Goal: Task Accomplishment & Management: Complete application form

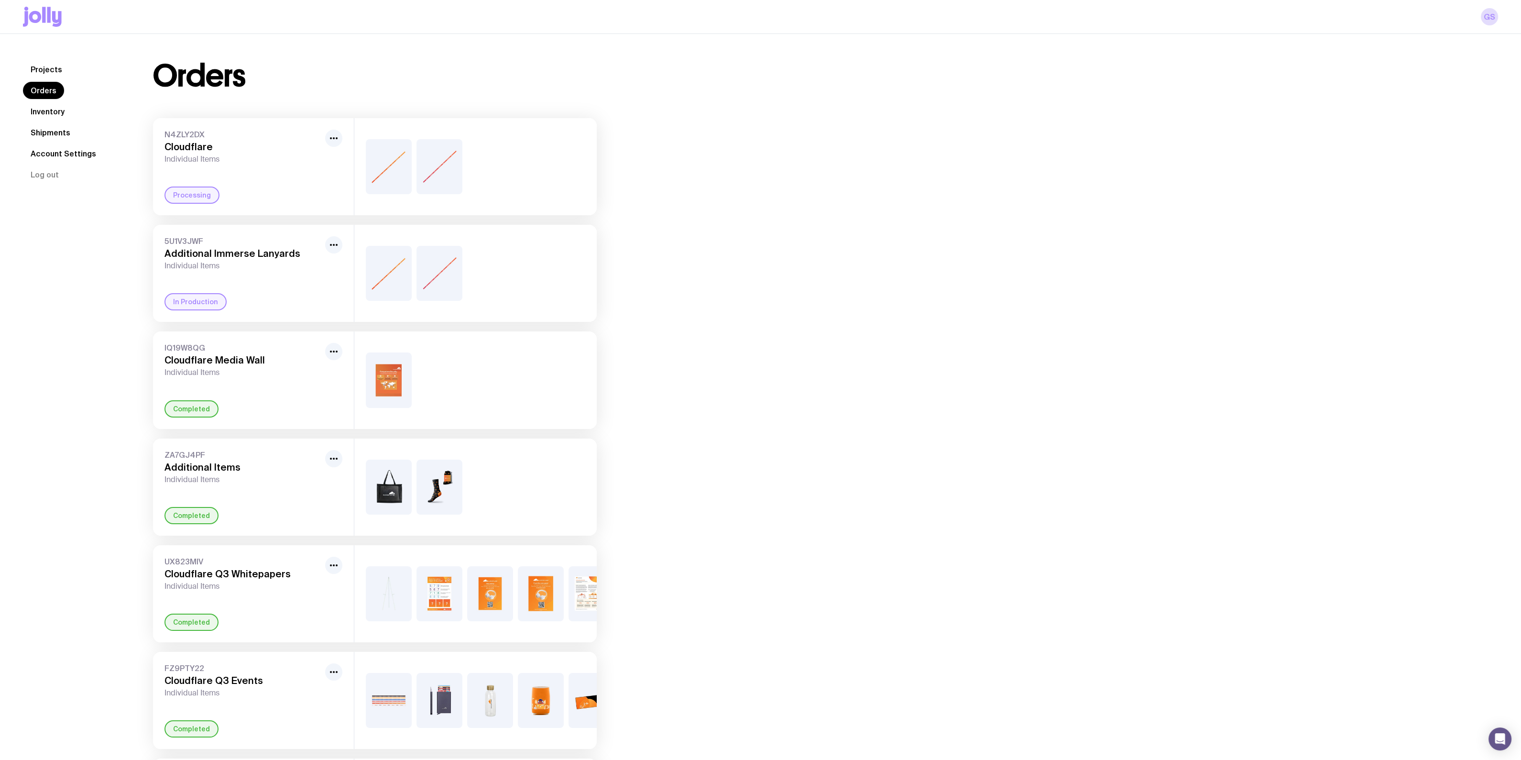
click at [54, 107] on link "Inventory" at bounding box center [47, 111] width 49 height 17
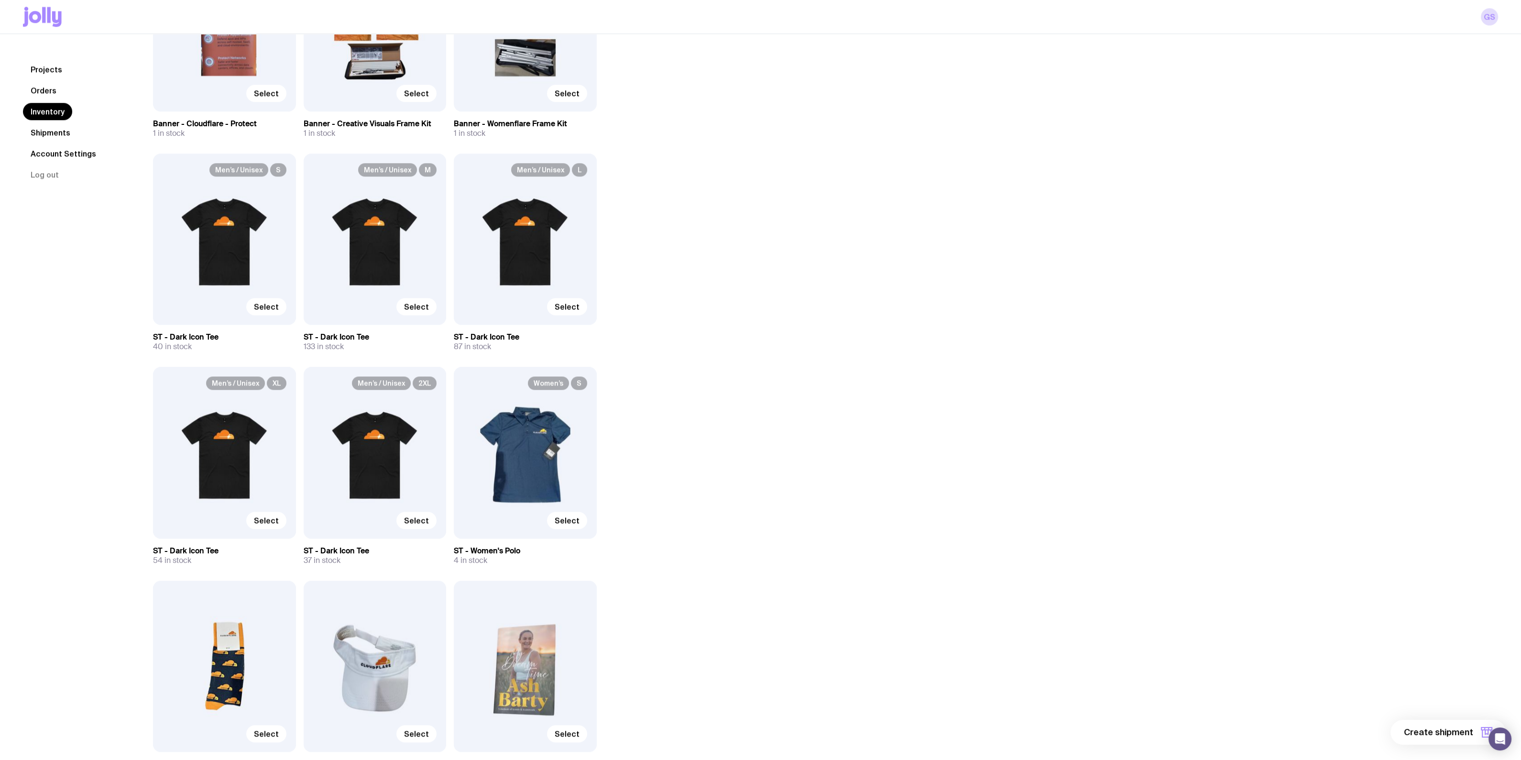
scroll to position [2584, 0]
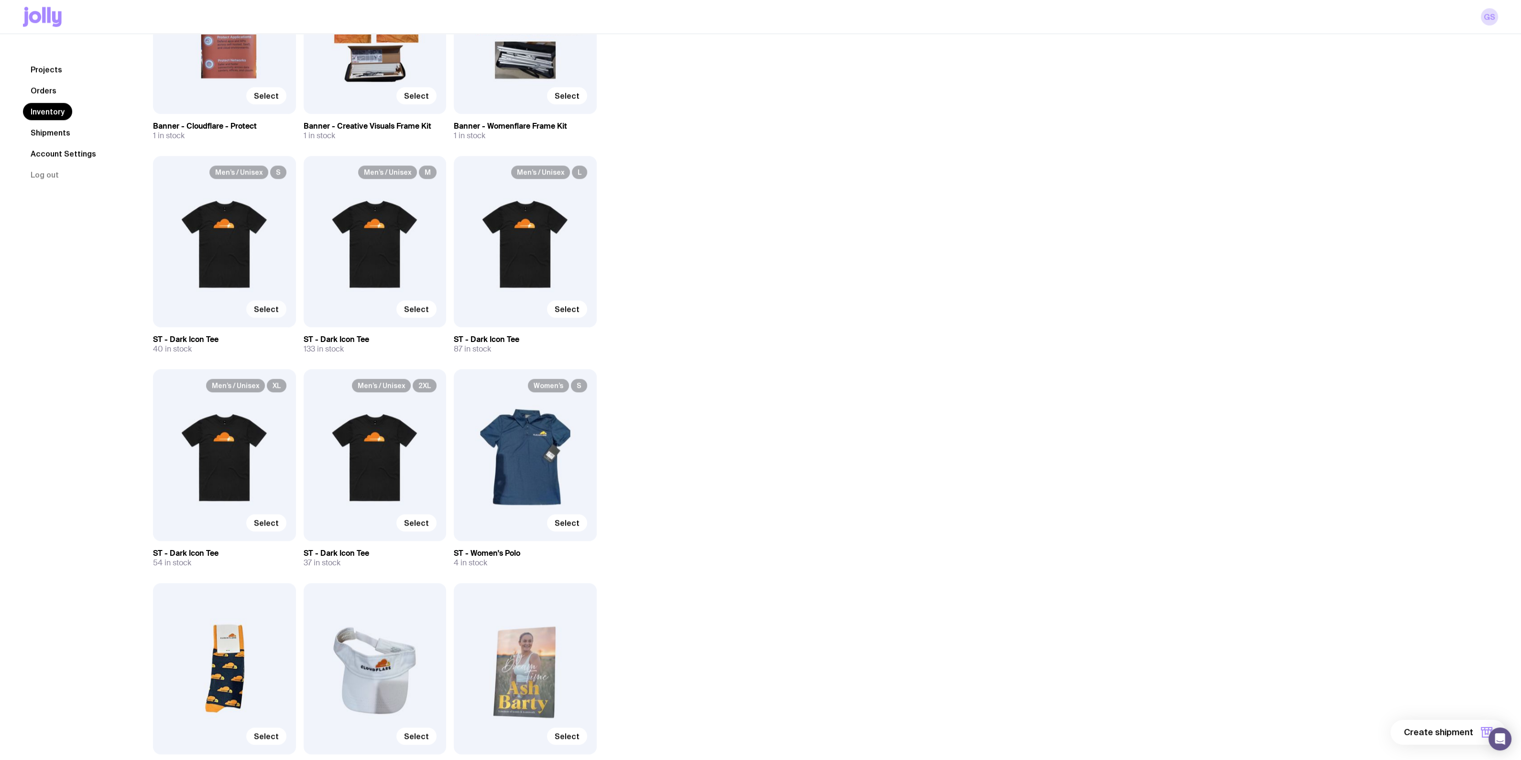
click at [275, 307] on span "Select" at bounding box center [266, 309] width 25 height 10
click at [0, 0] on input "Select" at bounding box center [0, 0] width 0 height 0
click at [426, 307] on span "Select" at bounding box center [416, 309] width 25 height 10
click at [0, 0] on input "Select" at bounding box center [0, 0] width 0 height 0
click at [566, 308] on span "Select" at bounding box center [567, 309] width 25 height 10
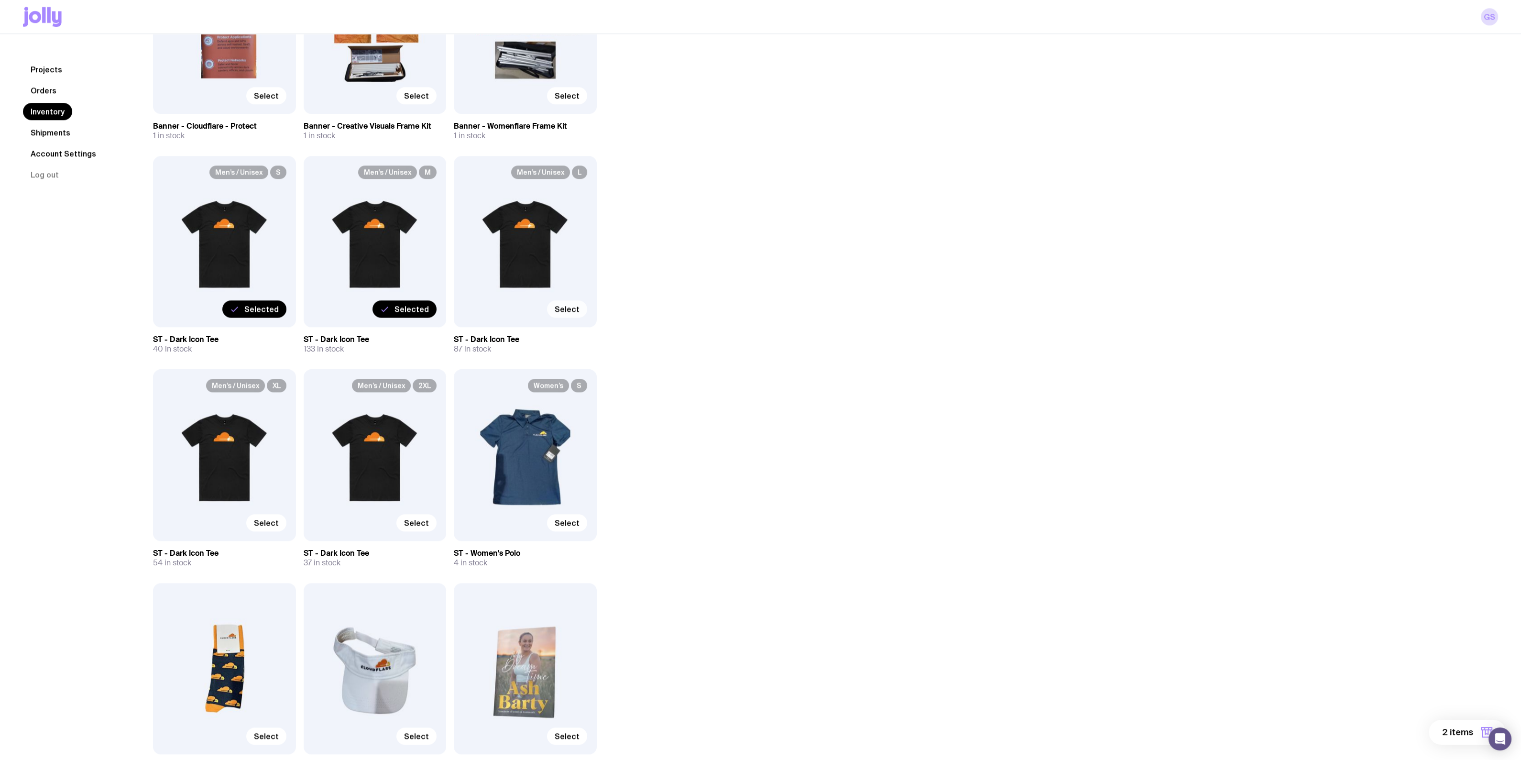
click at [0, 0] on input "Select" at bounding box center [0, 0] width 0 height 0
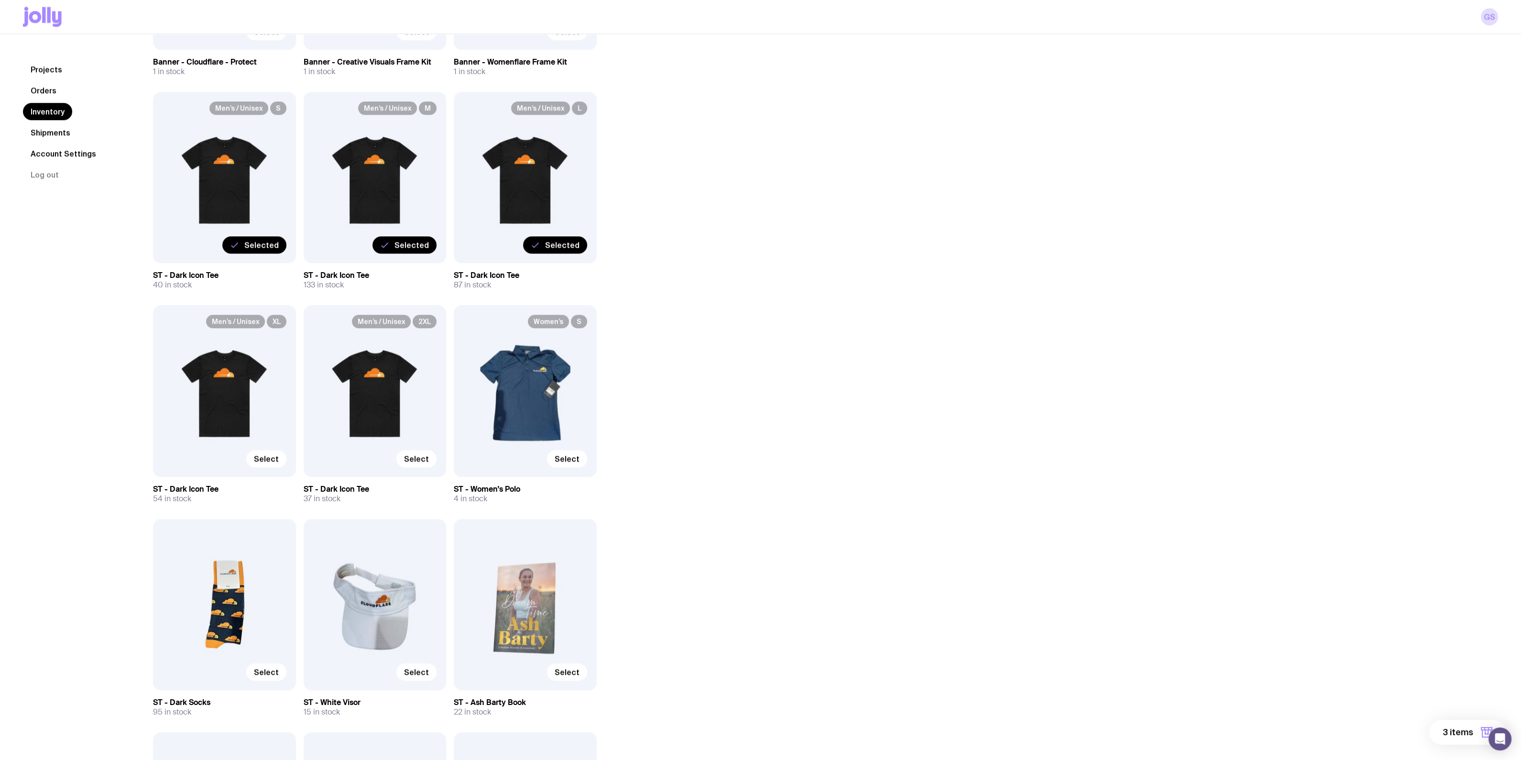
scroll to position [2656, 0]
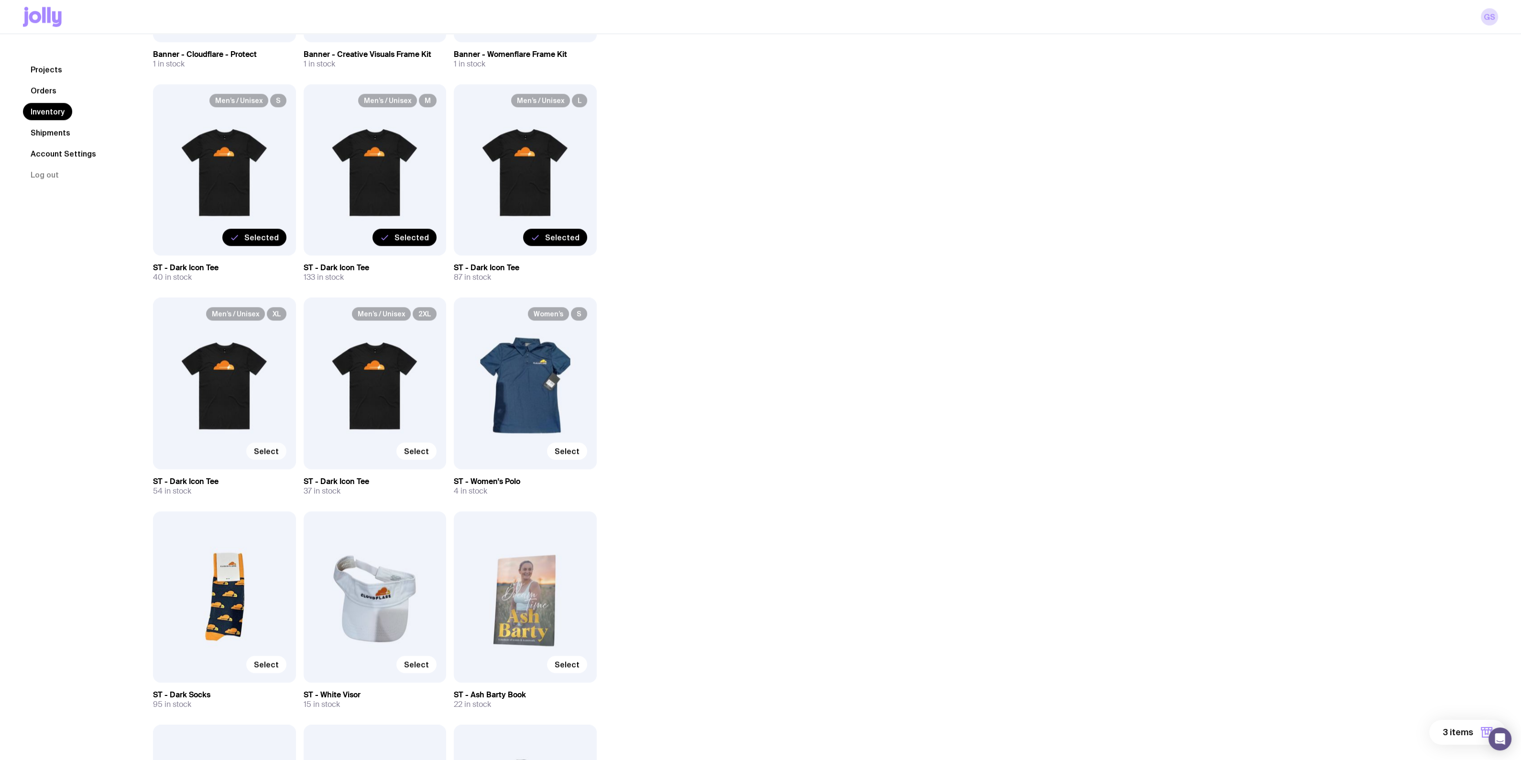
click at [262, 447] on span "Select" at bounding box center [266, 451] width 25 height 10
click at [0, 0] on input "Select" at bounding box center [0, 0] width 0 height 0
click at [425, 455] on label "Select" at bounding box center [416, 450] width 40 height 17
click at [0, 0] on input "Select" at bounding box center [0, 0] width 0 height 0
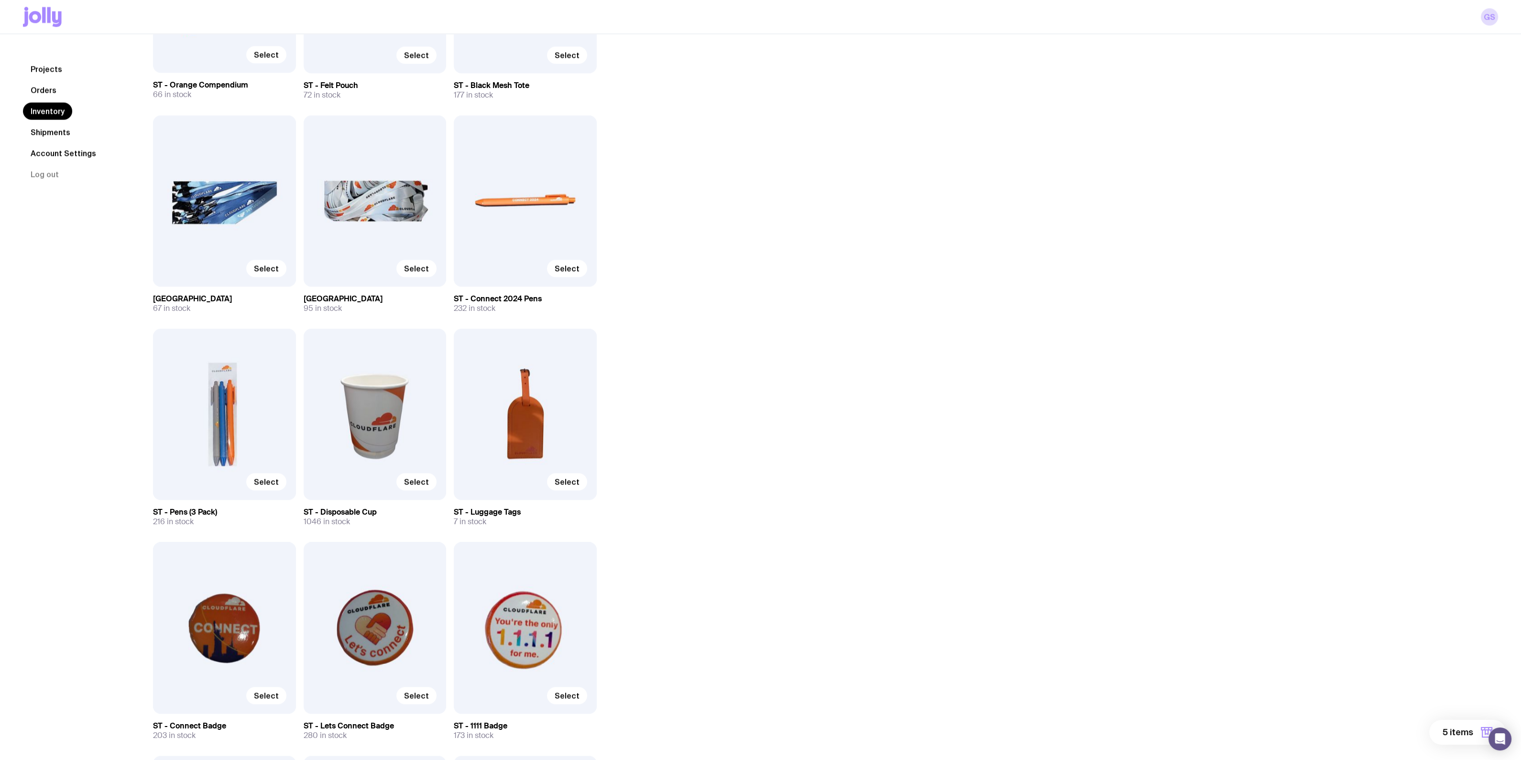
scroll to position [3578, 0]
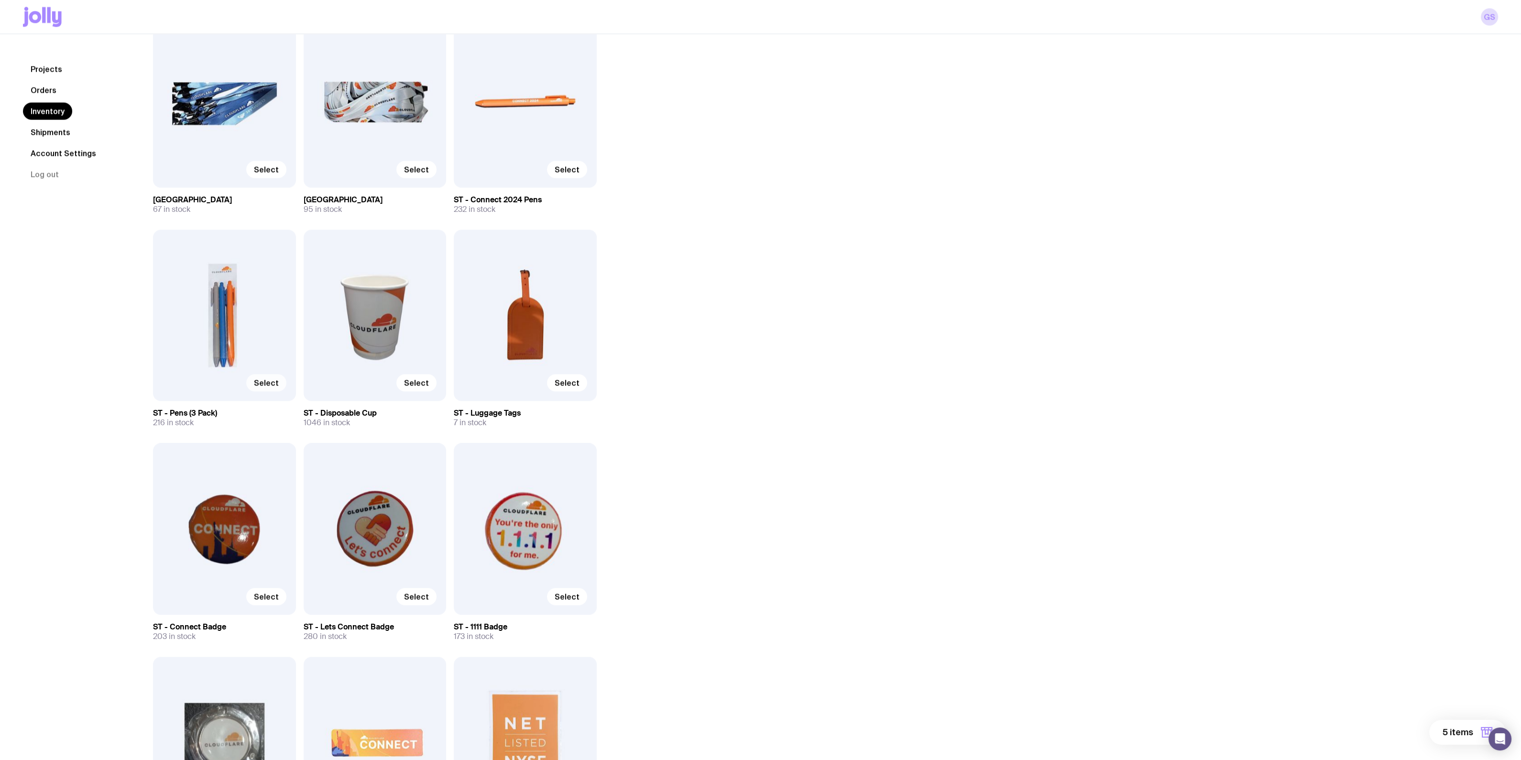
click at [265, 385] on span "Select" at bounding box center [266, 383] width 25 height 10
click at [0, 0] on input "Select" at bounding box center [0, 0] width 0 height 0
click at [1450, 735] on span "6 items" at bounding box center [1457, 731] width 31 height 11
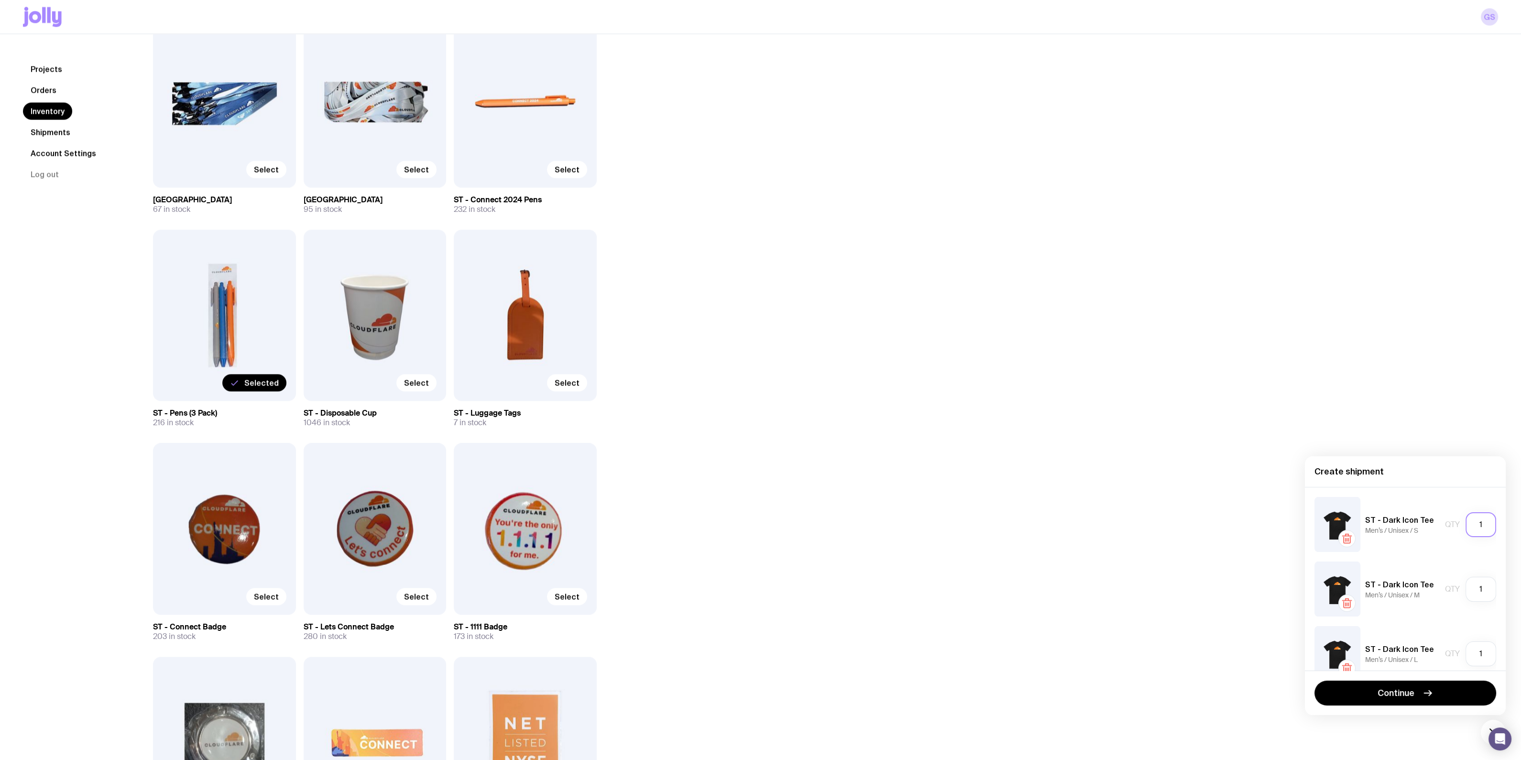
click at [1467, 522] on input "1" at bounding box center [1480, 524] width 31 height 25
click at [1470, 523] on input "1" at bounding box center [1480, 524] width 31 height 25
type input "10"
click at [1470, 592] on input "1" at bounding box center [1480, 589] width 31 height 25
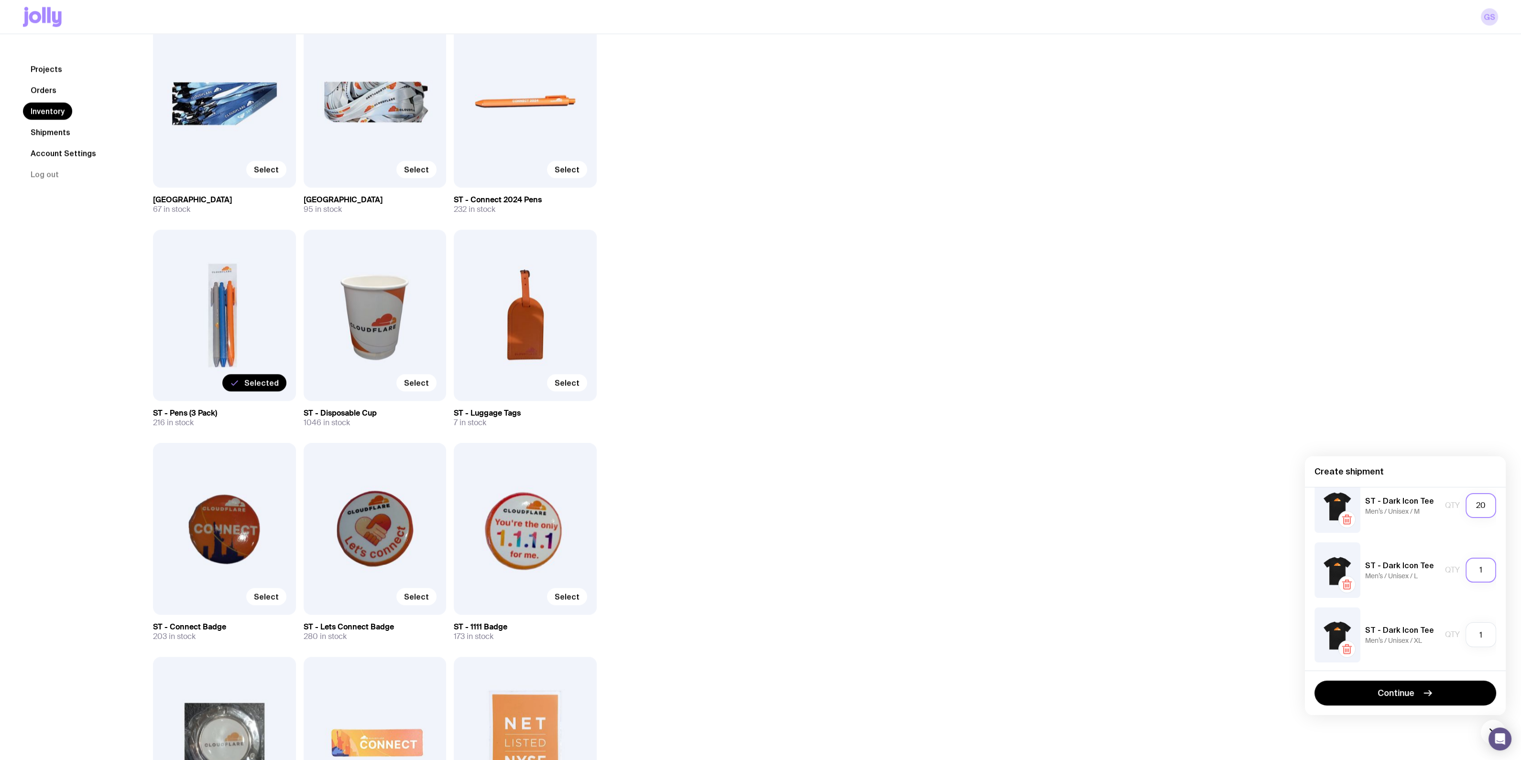
type input "20"
click at [1473, 577] on input "1" at bounding box center [1480, 569] width 31 height 25
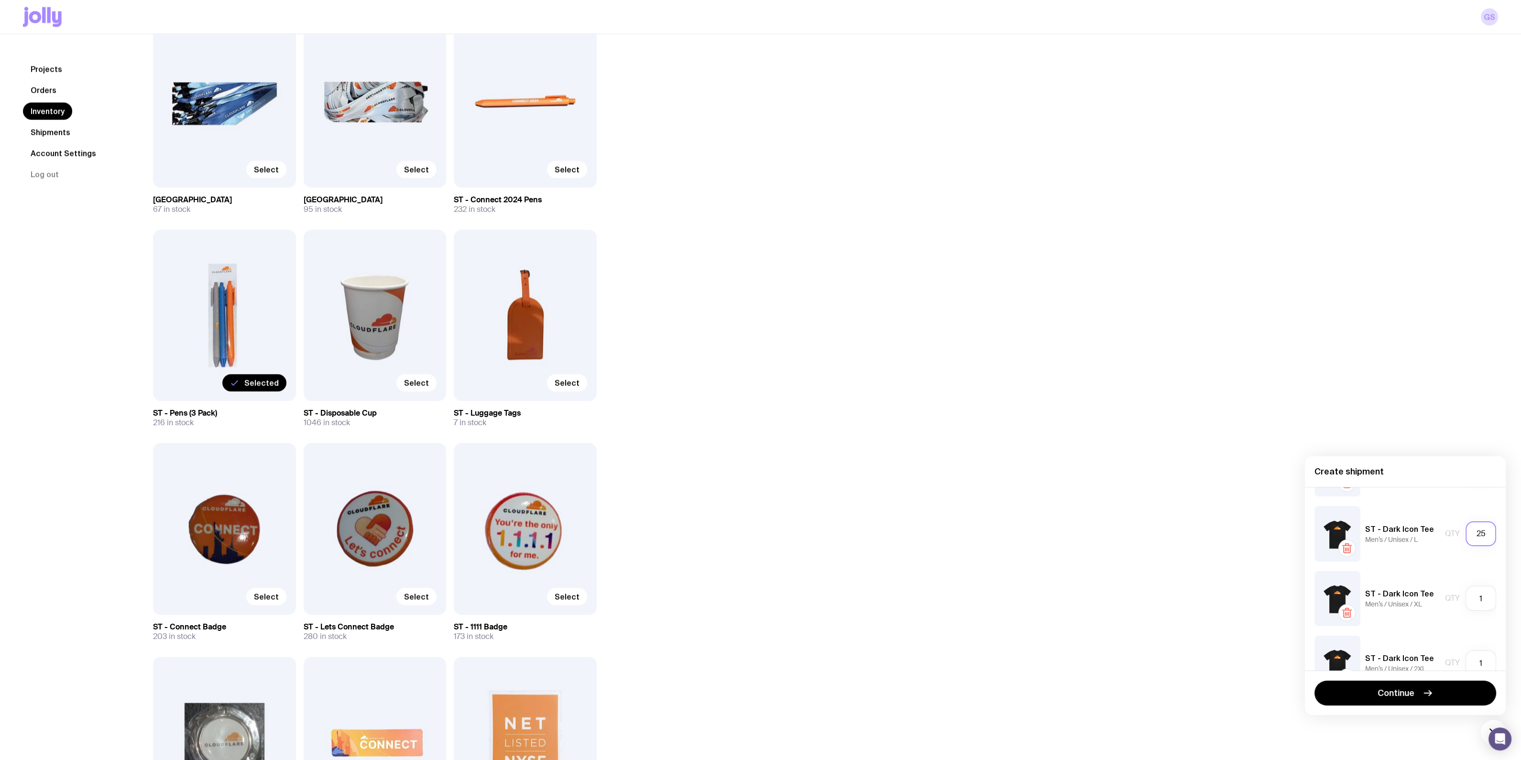
scroll to position [121, 0]
type input "25"
click at [1477, 599] on input "1" at bounding box center [1480, 596] width 31 height 25
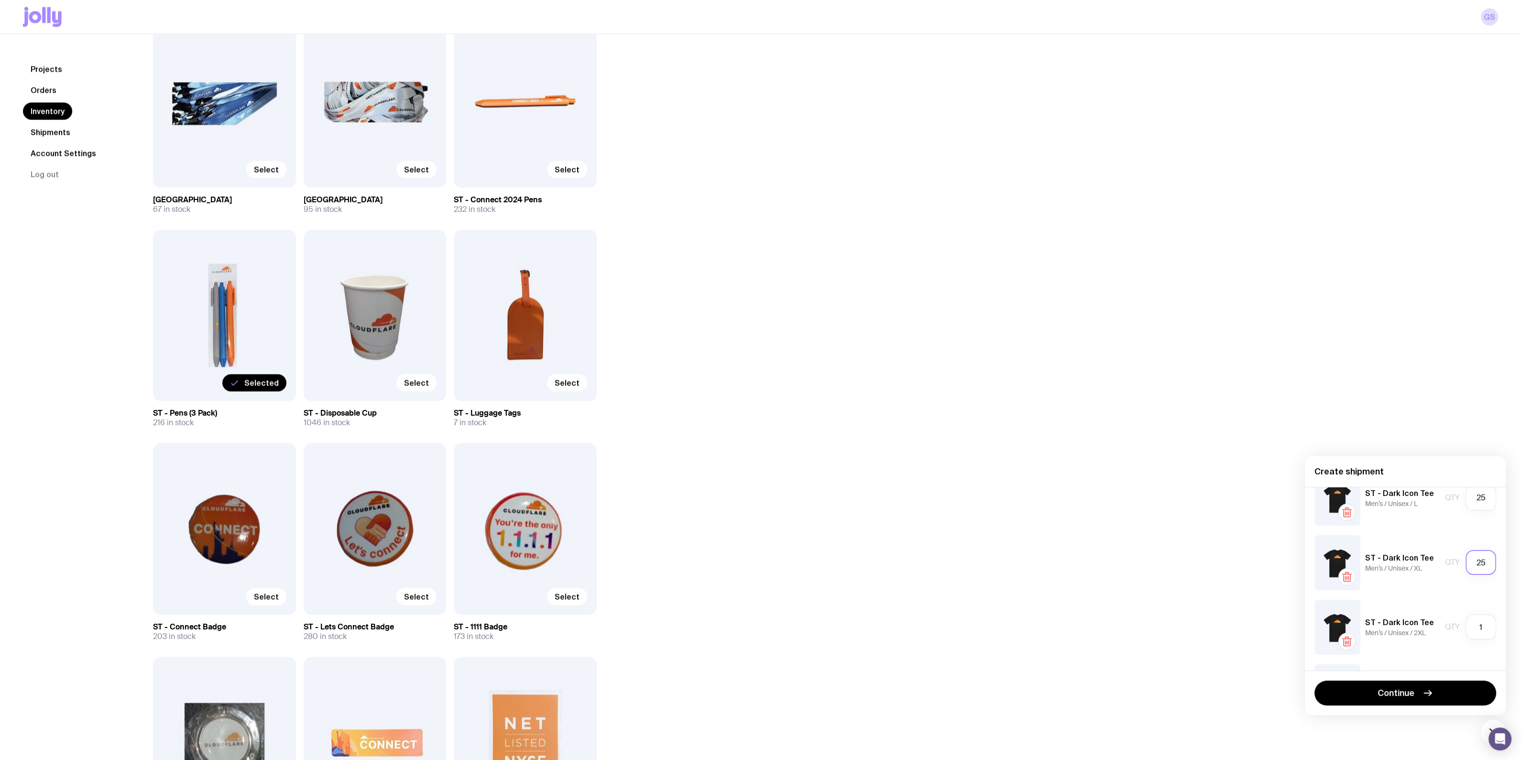
scroll to position [174, 0]
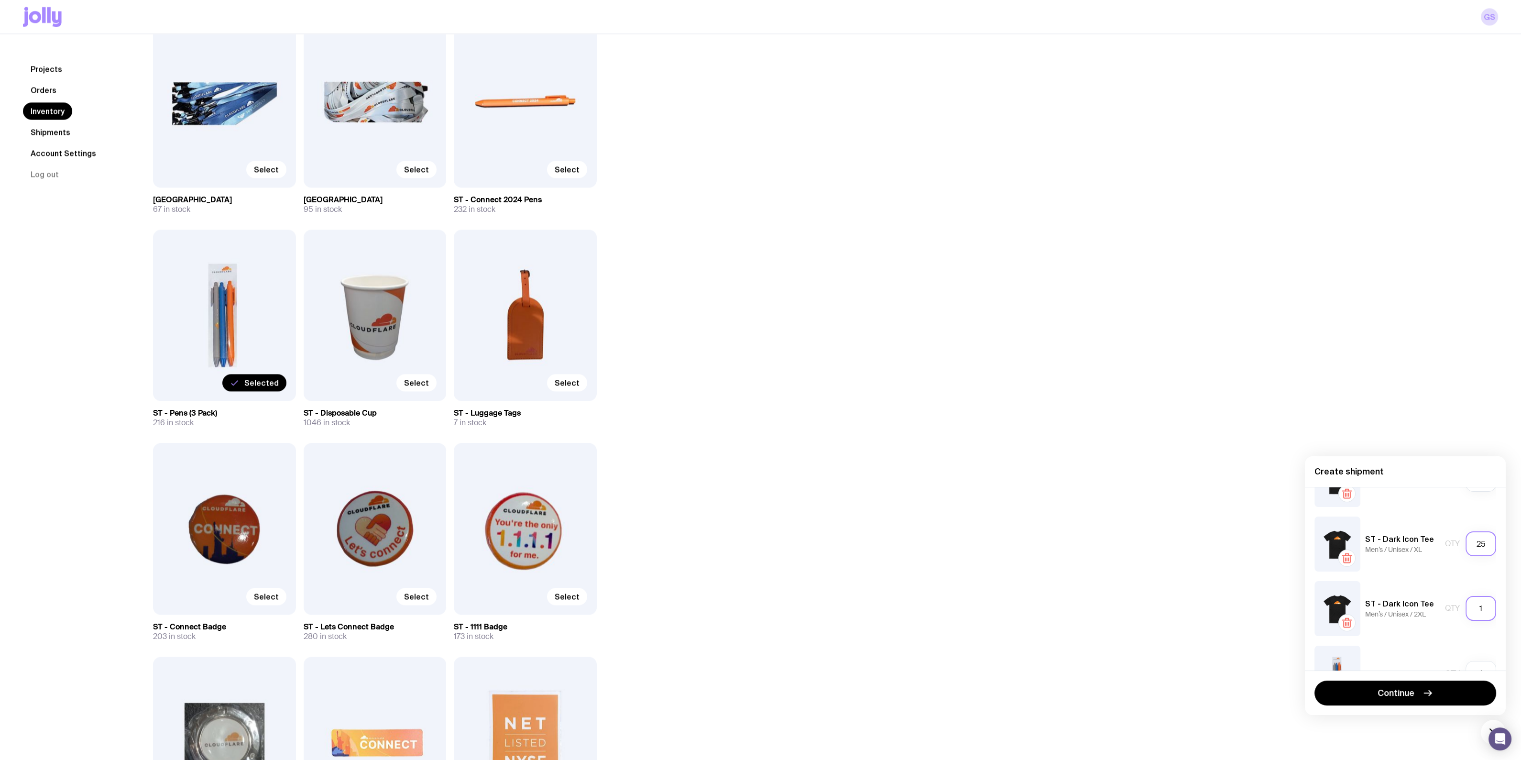
type input "25"
click at [1475, 610] on input "1" at bounding box center [1480, 608] width 31 height 25
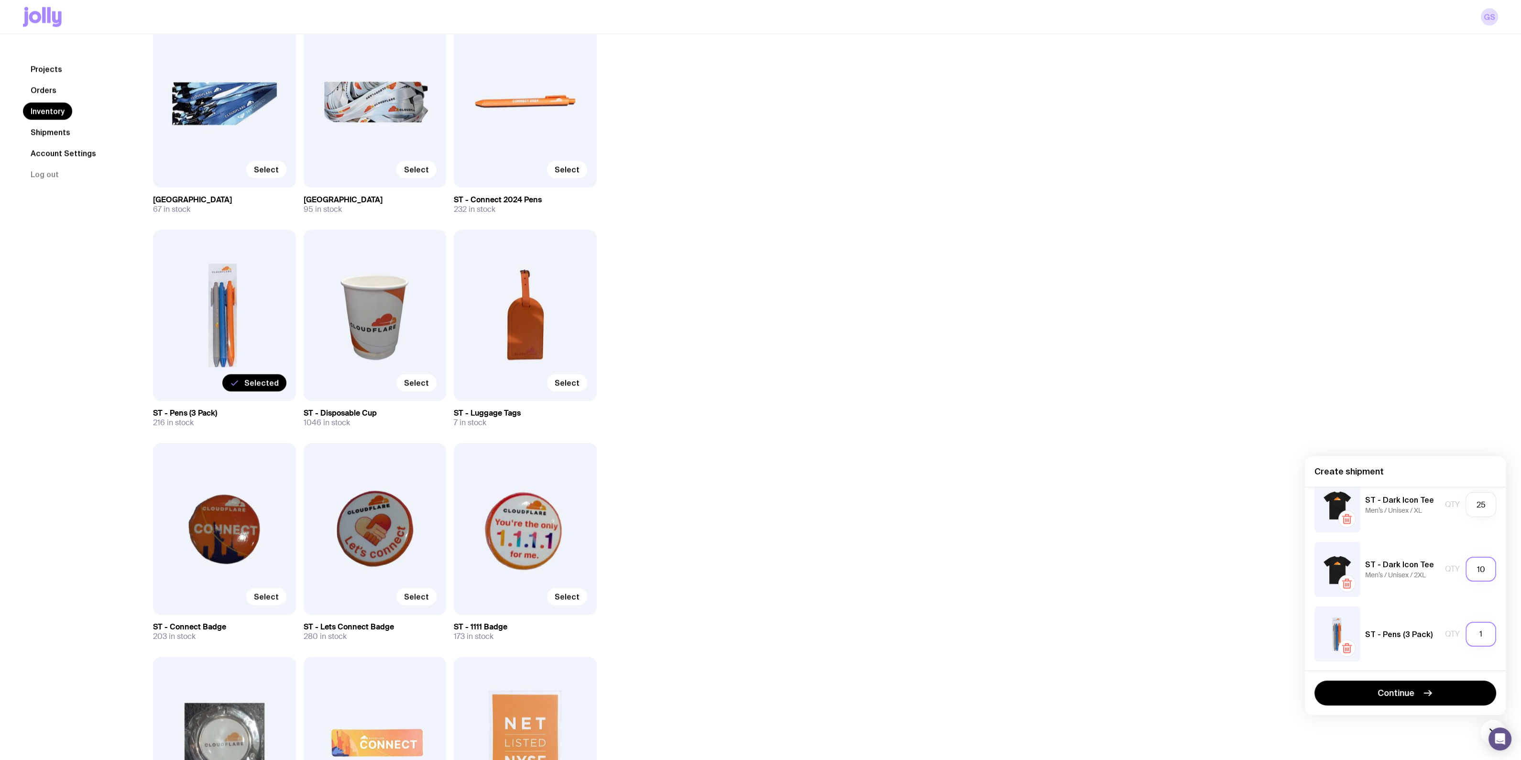
type input "10"
click at [1477, 645] on input "1" at bounding box center [1480, 633] width 31 height 25
type input "20"
click at [1399, 691] on span "Continue" at bounding box center [1395, 692] width 37 height 11
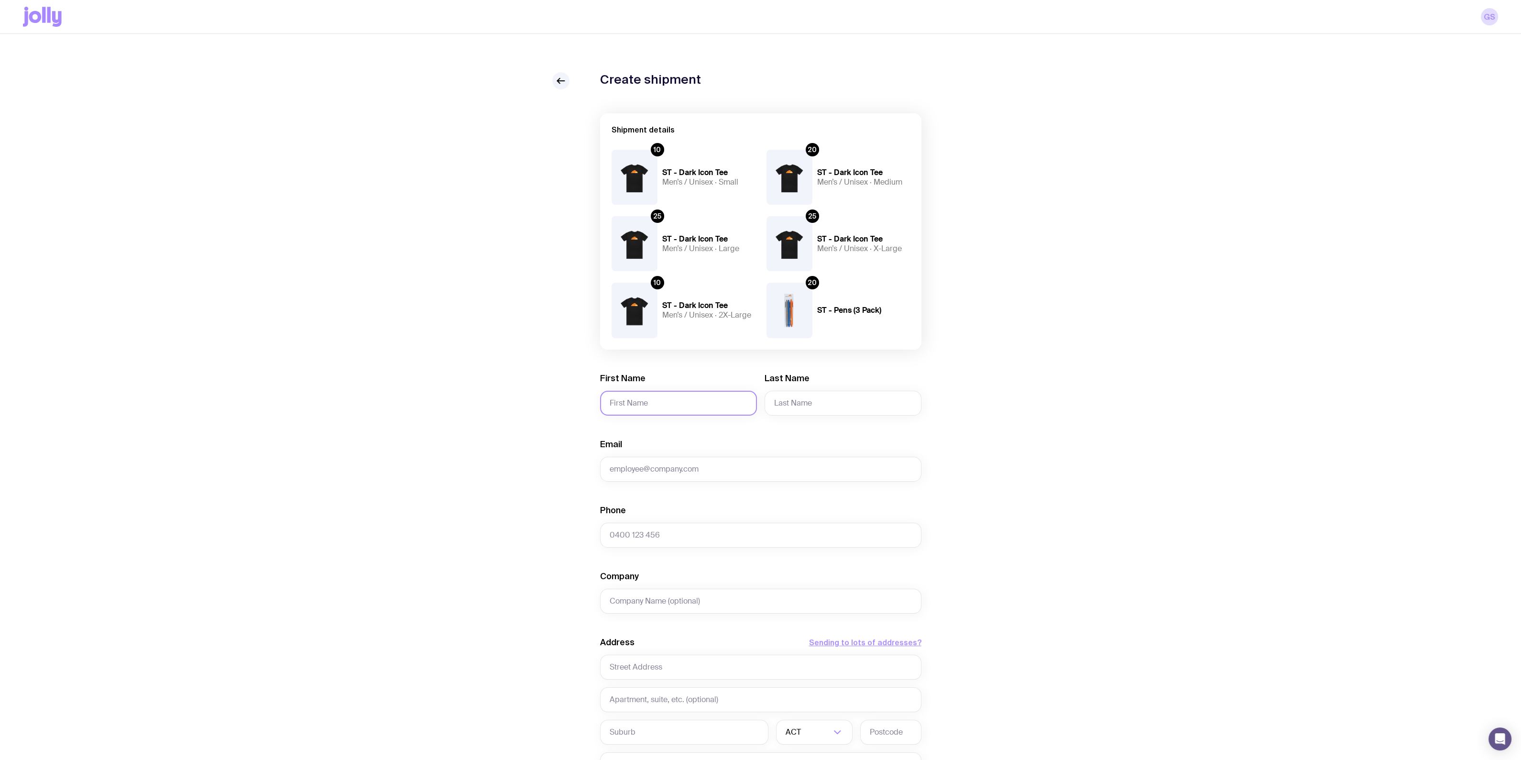
click at [643, 407] on input "First Name" at bounding box center [678, 403] width 157 height 25
type input "[PERSON_NAME]"
type input "[EMAIL_ADDRESS][DOMAIN_NAME]"
type input "[GEOGRAPHIC_DATA]/[GEOGRAPHIC_DATA]"
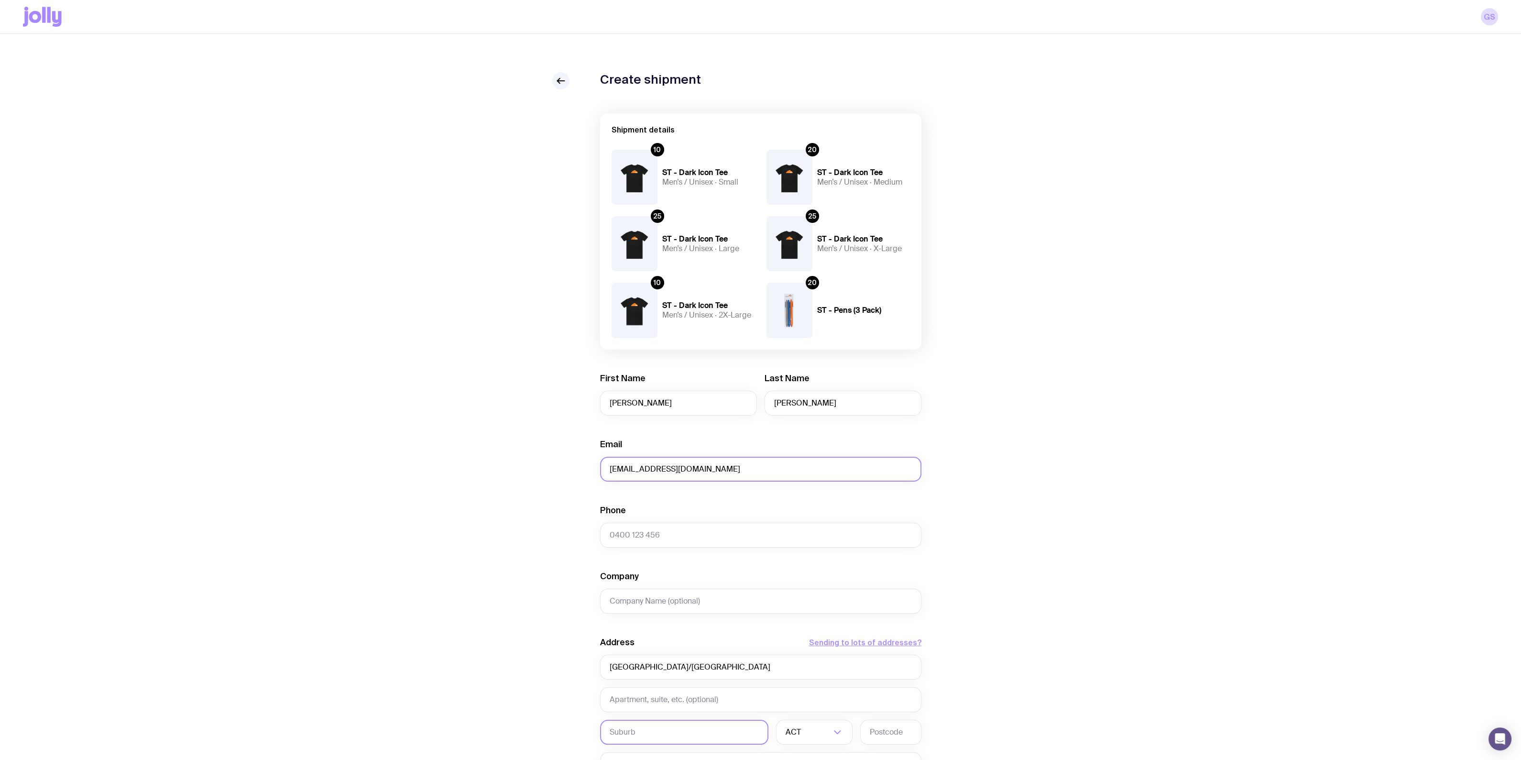
type input "[GEOGRAPHIC_DATA]"
type input "17"
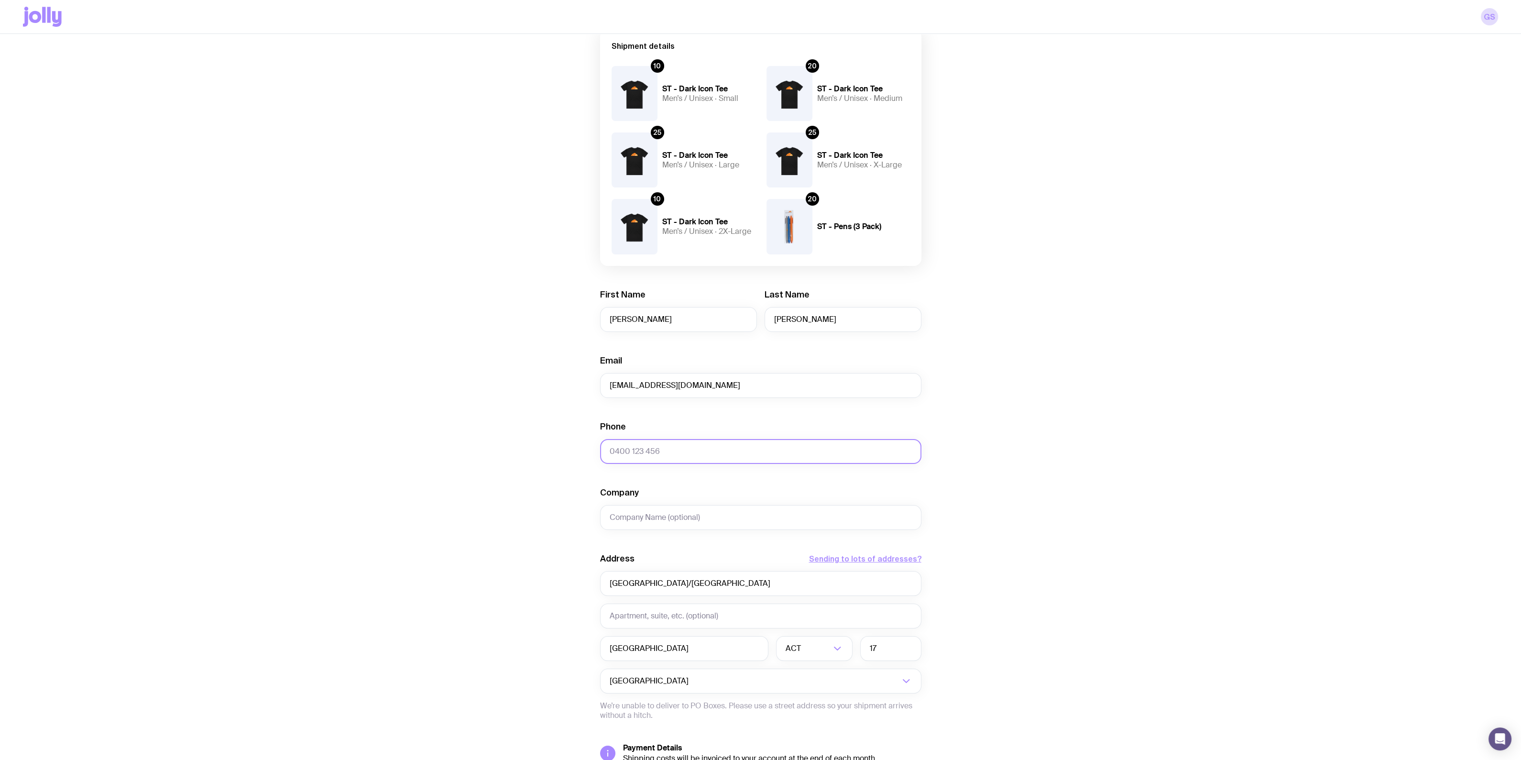
click at [636, 446] on input "Phone" at bounding box center [760, 451] width 321 height 25
type input "07830957357"
type input "Cloudflare"
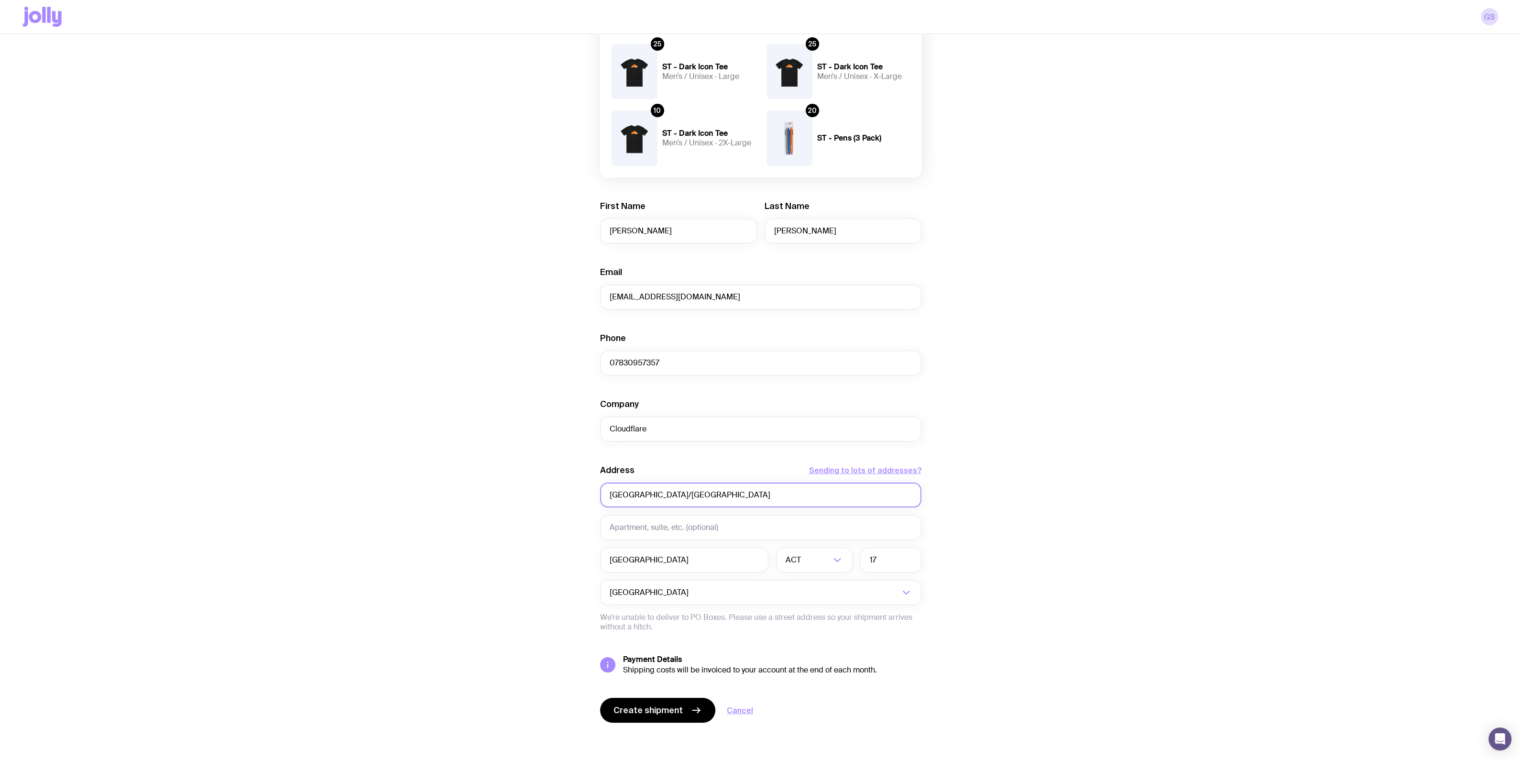
click at [700, 490] on input "[GEOGRAPHIC_DATA]/[GEOGRAPHIC_DATA]" at bounding box center [760, 494] width 321 height 25
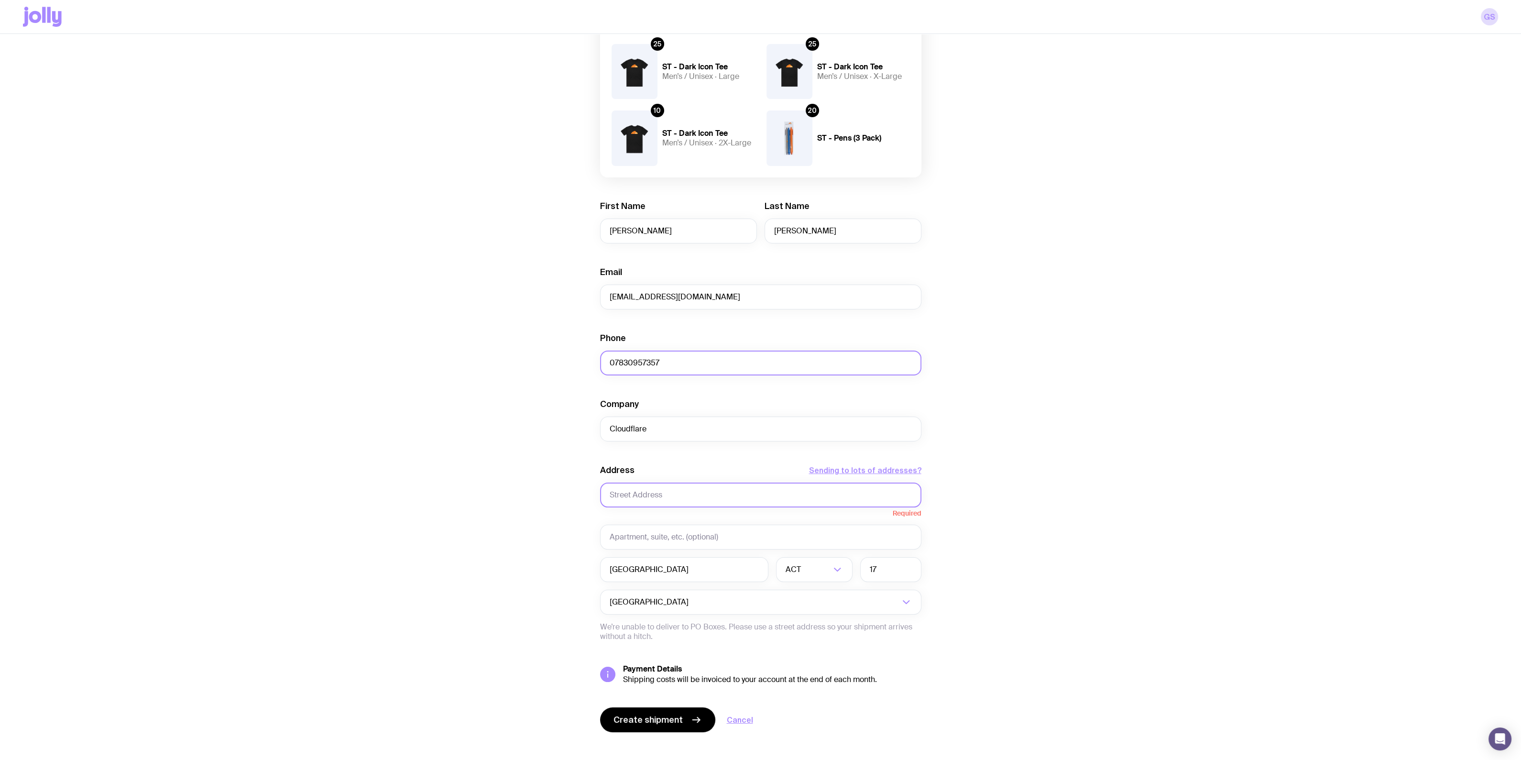
paste input "[STREET_ADDRESS]"
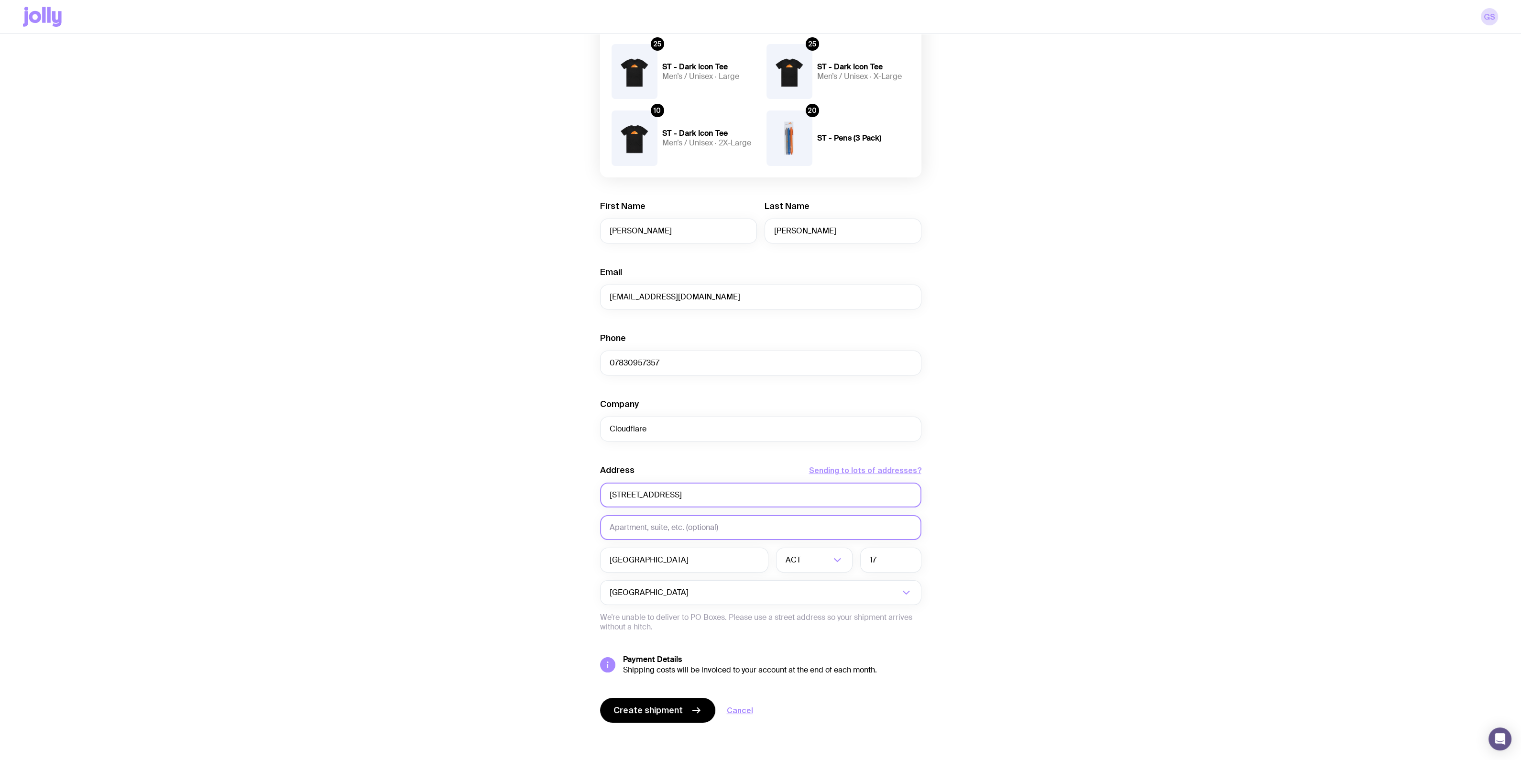
type input "[STREET_ADDRESS]"
click at [701, 521] on input "text" at bounding box center [760, 527] width 321 height 25
type input "Shangri La"
drag, startPoint x: 737, startPoint y: 495, endPoint x: 831, endPoint y: 489, distance: 93.9
click at [831, 489] on input "[STREET_ADDRESS]" at bounding box center [760, 494] width 321 height 25
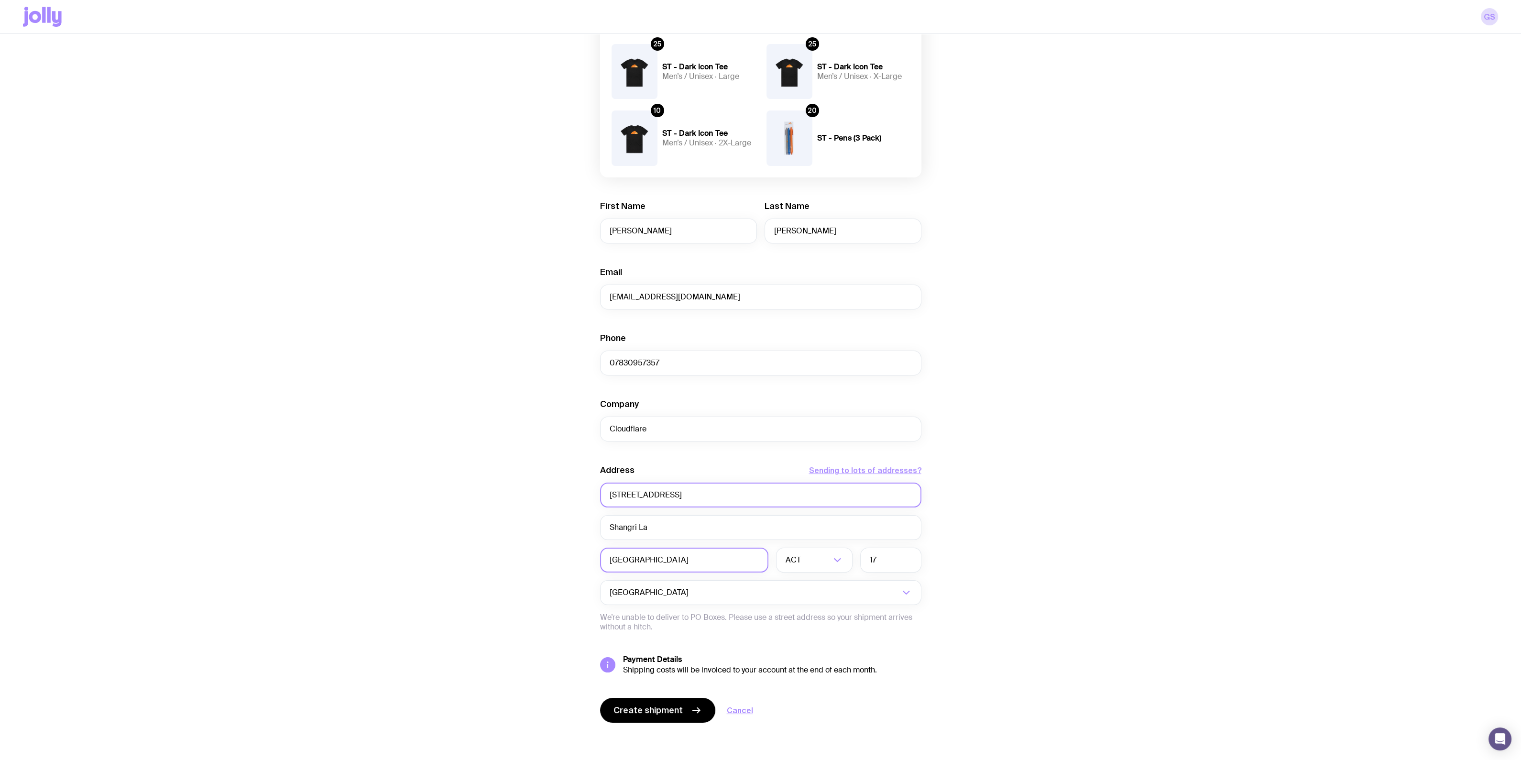
type input "[STREET_ADDRESS]"
drag, startPoint x: 731, startPoint y: 556, endPoint x: 551, endPoint y: 562, distance: 179.9
click at [551, 562] on div "Create shipment Shipment details 10 ST - Dark Icon Tee Men’s / Unisex · Small 2…" at bounding box center [760, 330] width 1475 height 860
type input "[GEOGRAPHIC_DATA]"
click at [551, 562] on div "Create shipment Shipment details 10 ST - Dark Icon Tee Men’s / Unisex · Small 2…" at bounding box center [760, 330] width 1475 height 860
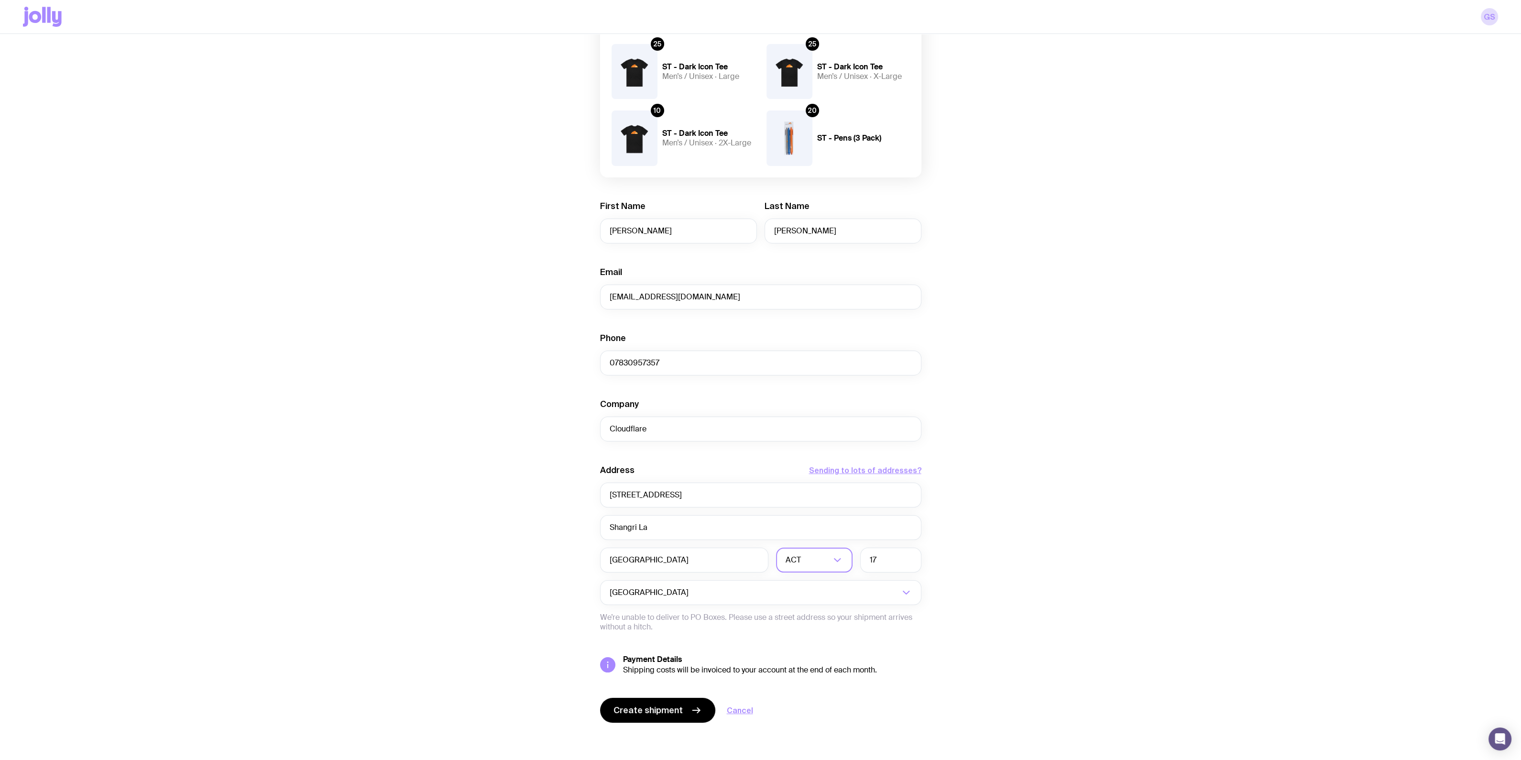
click at [823, 565] on input "Search for option" at bounding box center [817, 559] width 28 height 25
click at [814, 606] on li "[GEOGRAPHIC_DATA]" at bounding box center [814, 609] width 76 height 21
drag, startPoint x: 882, startPoint y: 566, endPoint x: 829, endPoint y: 555, distance: 53.7
click at [829, 555] on div "[GEOGRAPHIC_DATA] [GEOGRAPHIC_DATA] Loading... 17" at bounding box center [760, 559] width 321 height 25
type input "2000"
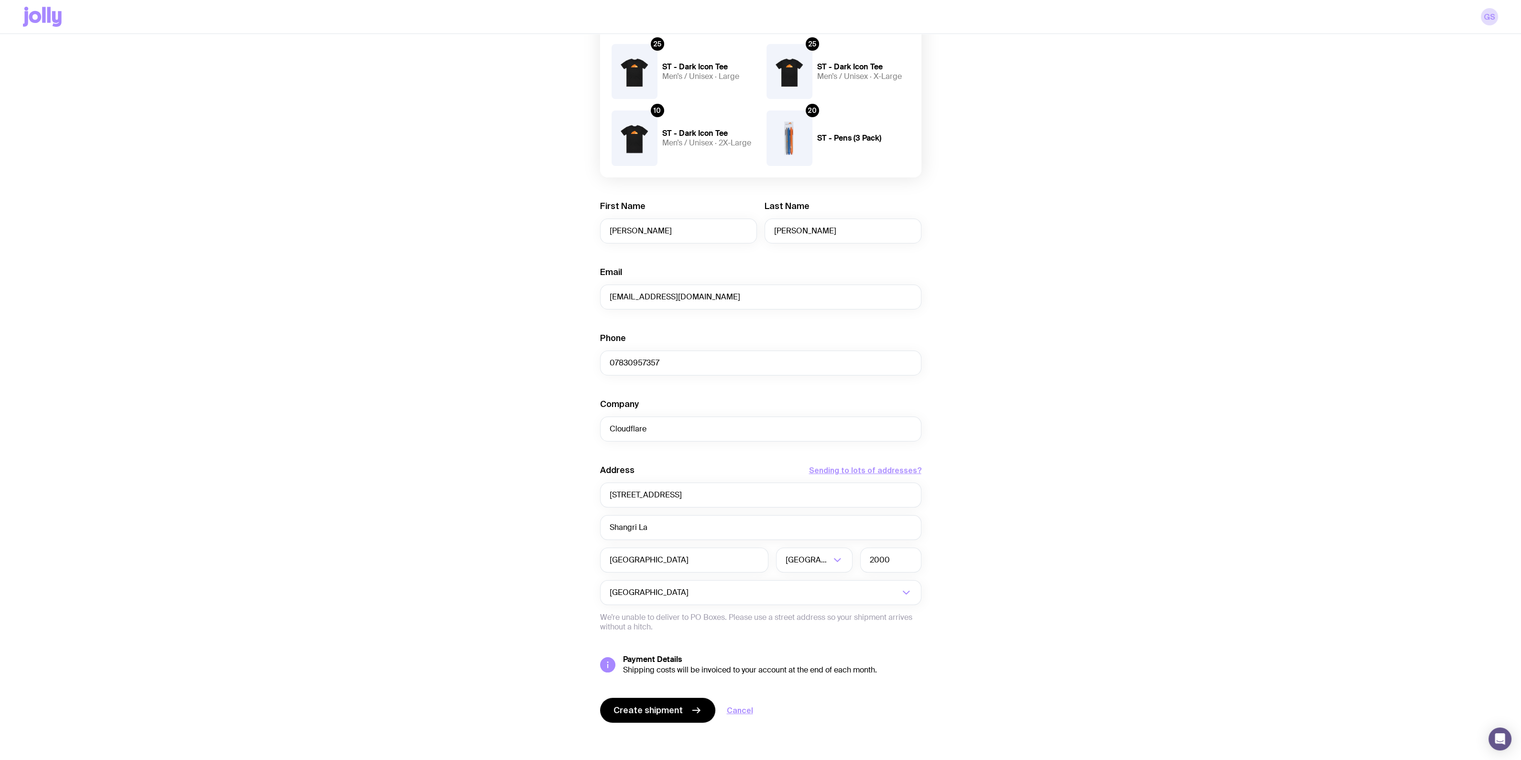
click at [549, 581] on div "Create shipment Shipment details 10 ST - Dark Icon Tee Men’s / Unisex · Small 2…" at bounding box center [760, 330] width 1475 height 860
click at [627, 708] on span "Create shipment" at bounding box center [647, 709] width 69 height 11
